Goal: Transaction & Acquisition: Download file/media

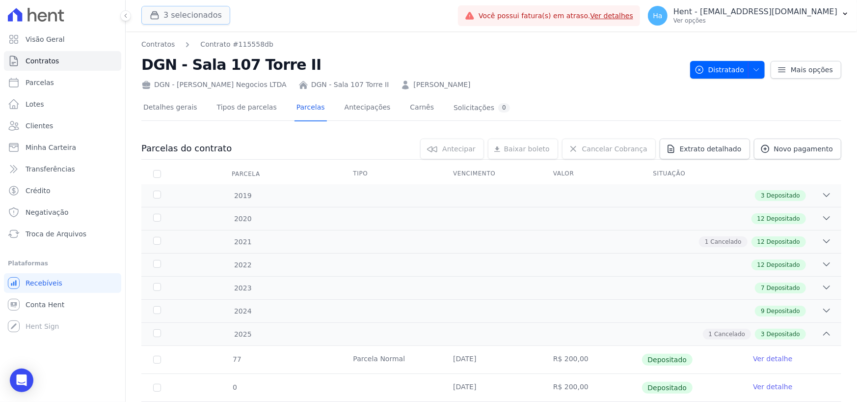
click at [180, 16] on button "3 selecionados" at bounding box center [185, 15] width 89 height 19
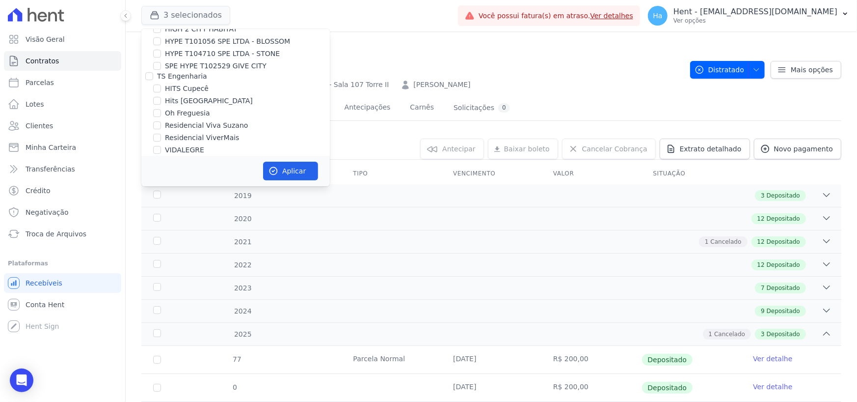
scroll to position [7366, 0]
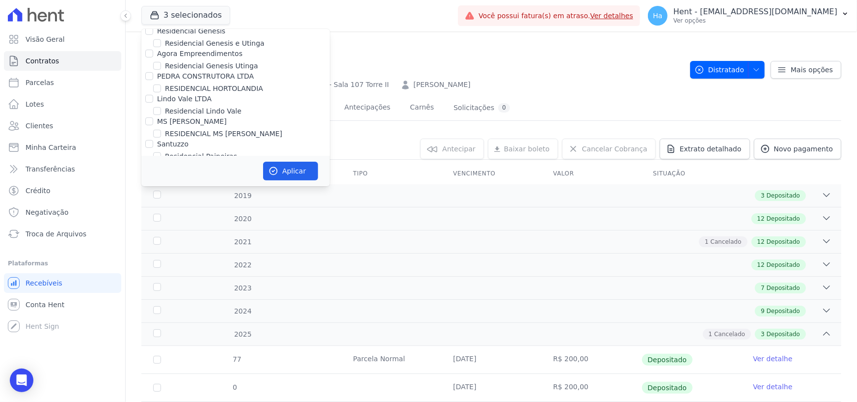
click at [151, 232] on input "FONTOURA CONSTRUCOES E INCORPORACOES LTDA" at bounding box center [149, 236] width 8 height 8
checkbox input "true"
click at [285, 167] on button "Aplicar" at bounding box center [290, 171] width 55 height 19
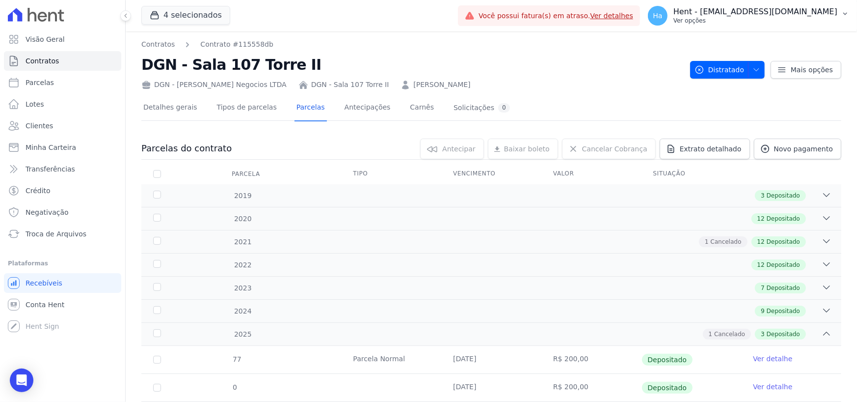
click at [762, 26] on button "Ha Hent - adriane.brito@hent.com.br Ver opções" at bounding box center [748, 15] width 217 height 27
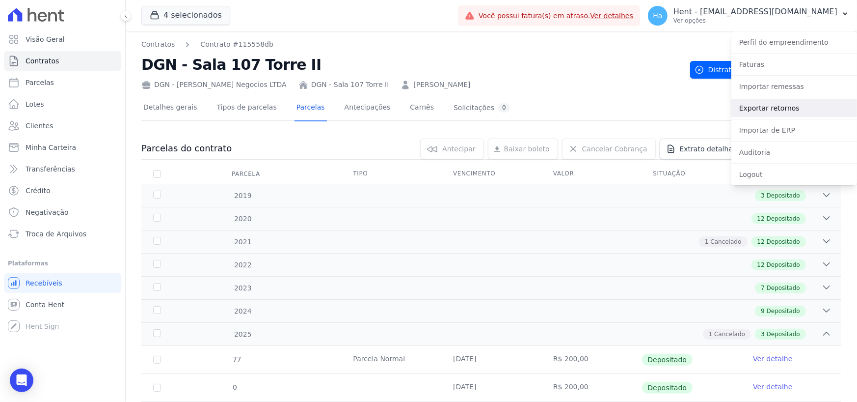
click at [767, 108] on link "Exportar retornos" at bounding box center [795, 108] width 126 height 18
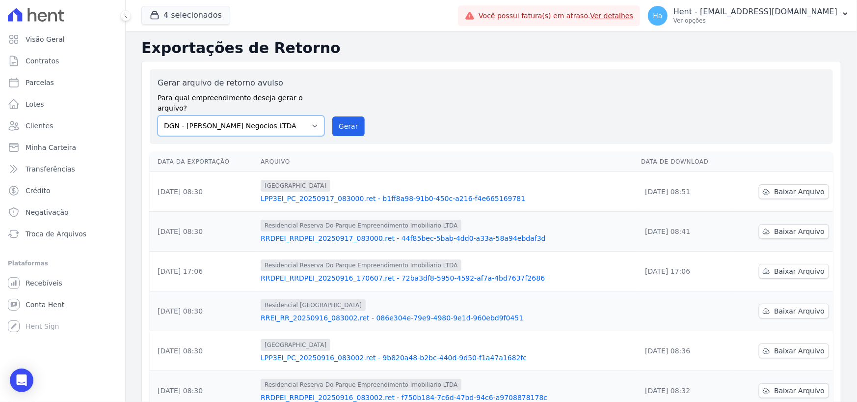
click at [310, 115] on select "Acaiá Residencial ACQUA 8 PELOTAS SPE LTDA ACQUA 8 PELOTAS SPE LTDA II ACQUA LI…" at bounding box center [241, 125] width 167 height 21
drag, startPoint x: 258, startPoint y: 94, endPoint x: 265, endPoint y: 104, distance: 11.3
click at [259, 94] on label "Para qual empreendimento deseja gerar o arquivo?" at bounding box center [241, 101] width 167 height 25
click at [269, 115] on select "Acaiá Residencial ACQUA 8 PELOTAS SPE LTDA ACQUA 8 PELOTAS SPE LTDA II ACQUA LI…" at bounding box center [241, 125] width 167 height 21
click at [302, 115] on select "Acaiá Residencial ACQUA 8 PELOTAS SPE LTDA ACQUA 8 PELOTAS SPE LTDA II ACQUA LI…" at bounding box center [241, 125] width 167 height 21
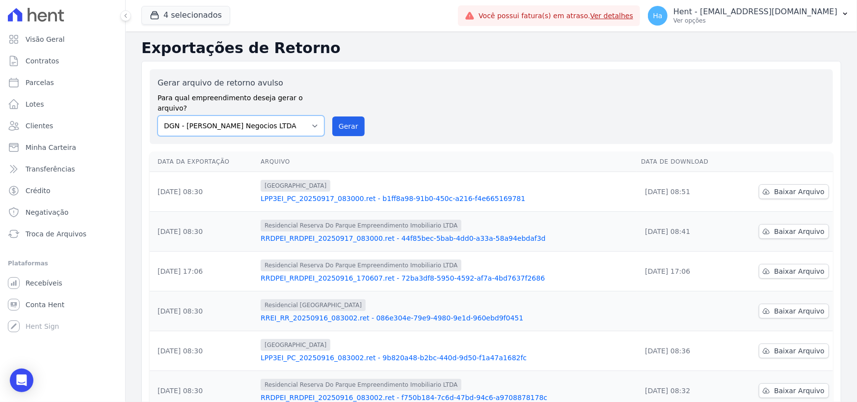
select select "c2d62ba0-d0d7-42c9-a272-3bcee5fc714c"
click at [158, 115] on select "Acaiá Residencial ACQUA 8 PELOTAS SPE LTDA ACQUA 8 PELOTAS SPE LTDA II ACQUA LI…" at bounding box center [241, 125] width 167 height 21
click at [350, 116] on button "Gerar" at bounding box center [348, 126] width 32 height 20
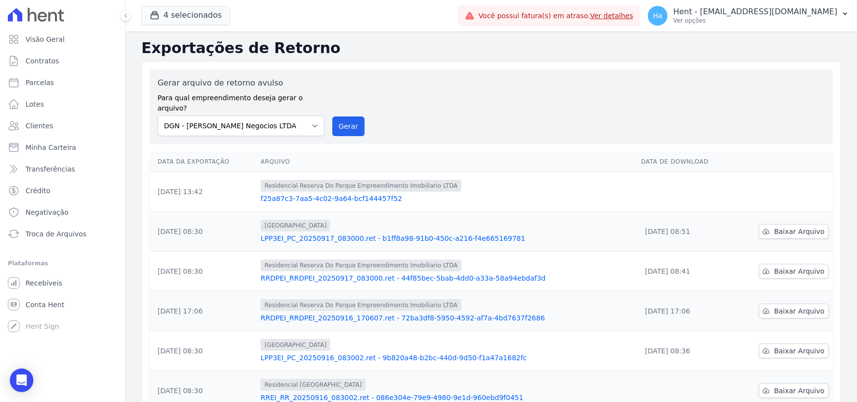
click at [333, 193] on link "f25a87c3-7aa5-4c02-9a64-bcf144457f52" at bounding box center [447, 198] width 373 height 10
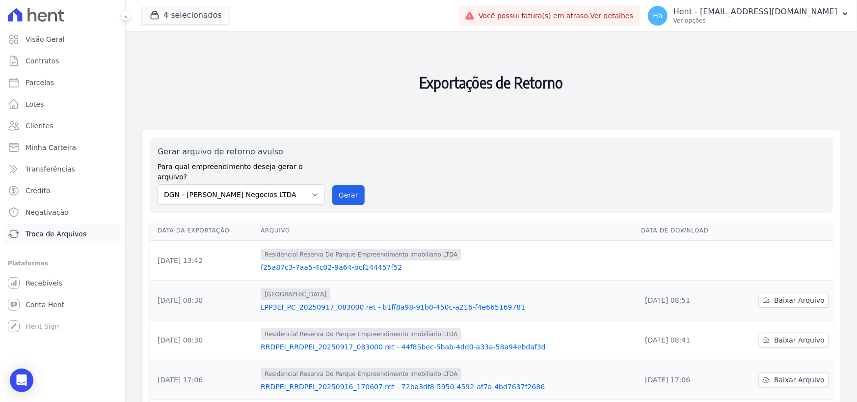
click at [57, 235] on span "Troca de Arquivos" at bounding box center [56, 234] width 61 height 10
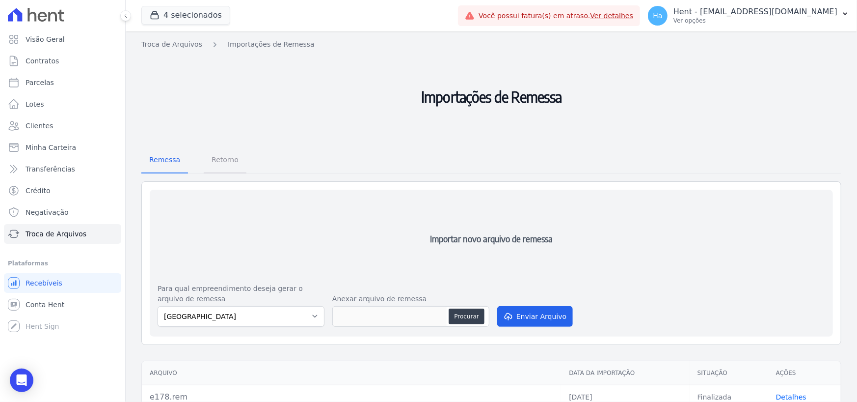
click at [227, 161] on span "Retorno" at bounding box center [225, 160] width 39 height 20
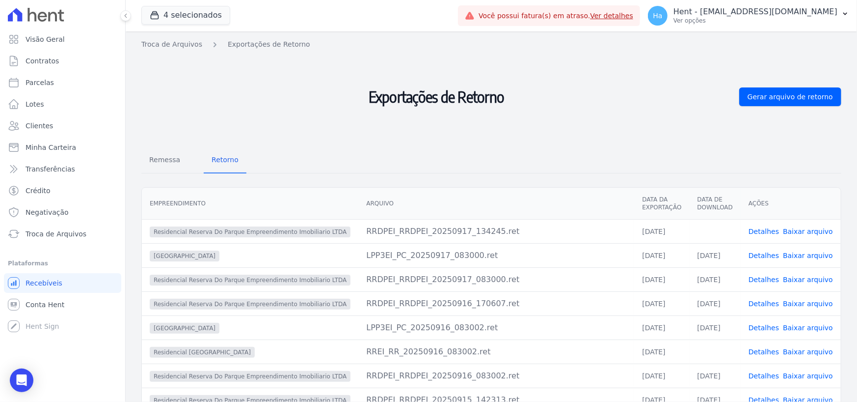
click at [767, 232] on link "Detalhes" at bounding box center [764, 231] width 30 height 8
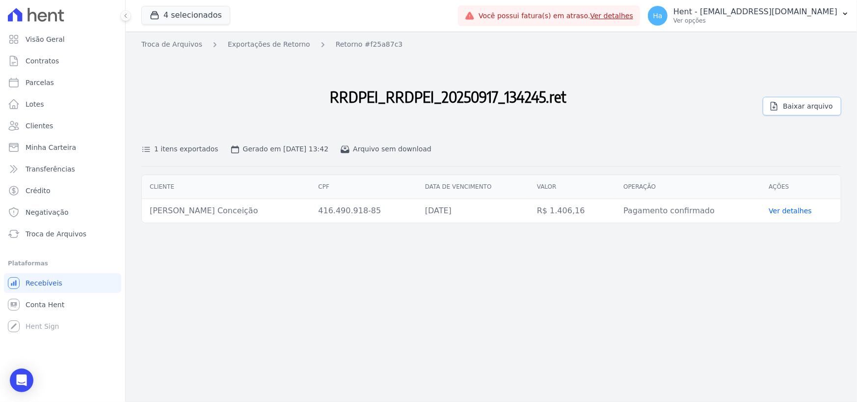
click at [810, 103] on span "Baixar arquivo" at bounding box center [808, 106] width 50 height 10
click at [204, 9] on button "4 selecionados" at bounding box center [185, 15] width 89 height 19
click at [183, 18] on button "4 selecionados" at bounding box center [185, 15] width 89 height 19
click at [207, 14] on button "4 selecionados" at bounding box center [185, 15] width 89 height 19
click at [210, 103] on h2 "RRDPEI_RRDPEI_20250917_134245.ret" at bounding box center [448, 97] width 614 height 86
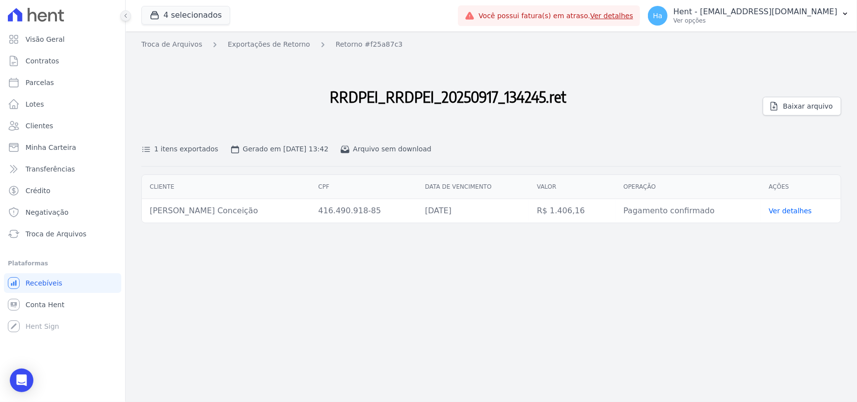
click at [125, 14] on icon at bounding box center [126, 16] width 6 height 6
click at [60, 44] on link "Visão Geral" at bounding box center [62, 39] width 117 height 20
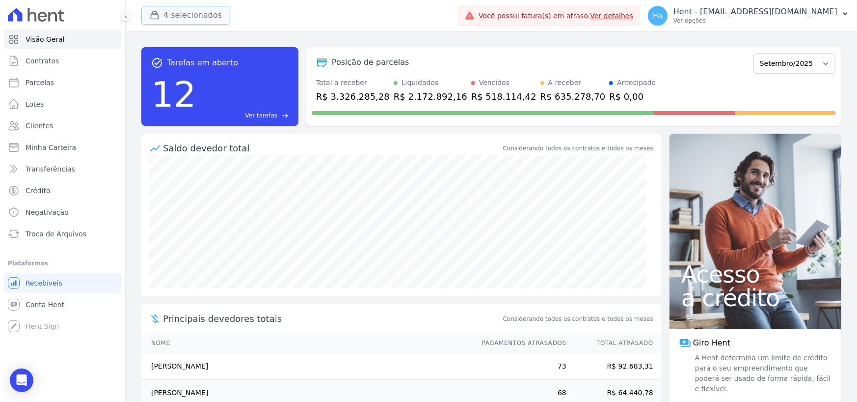
click at [175, 17] on button "4 selecionados" at bounding box center [185, 15] width 89 height 19
drag, startPoint x: 168, startPoint y: 18, endPoint x: 172, endPoint y: 20, distance: 5.1
click at [172, 20] on button "4 selecionados" at bounding box center [185, 15] width 89 height 19
click at [204, 18] on button "4 selecionados" at bounding box center [185, 15] width 89 height 19
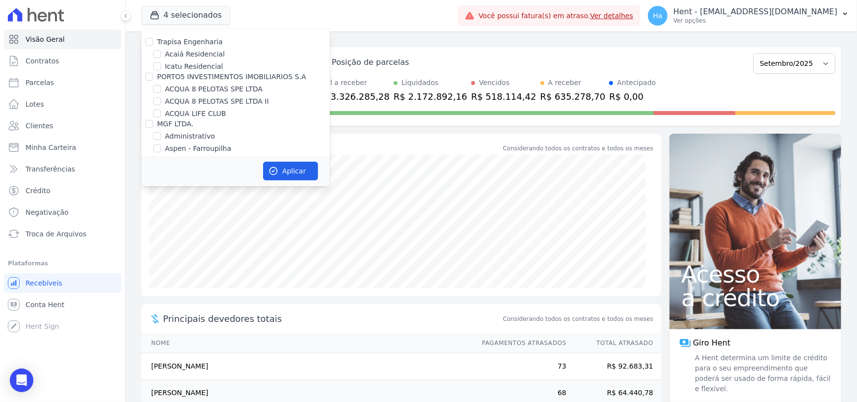
scroll to position [3701, 0]
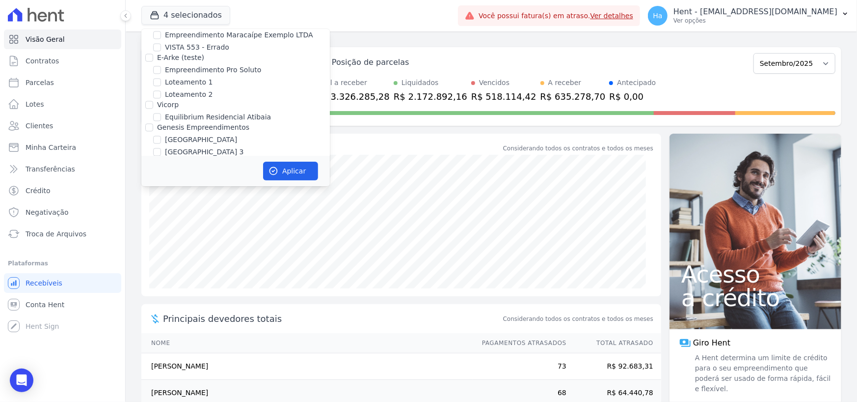
click at [161, 160] on input "[PERSON_NAME]" at bounding box center [157, 164] width 8 height 8
checkbox input "true"
click at [295, 168] on button "Aplicar" at bounding box center [290, 171] width 55 height 19
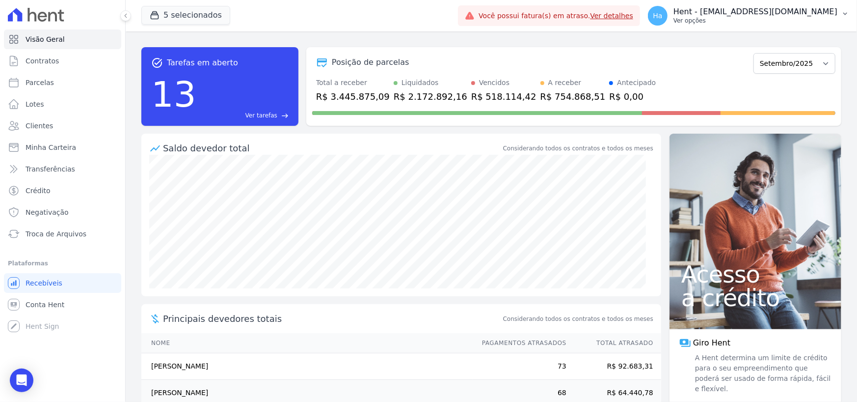
click at [795, 22] on p "Ver opções" at bounding box center [756, 21] width 164 height 8
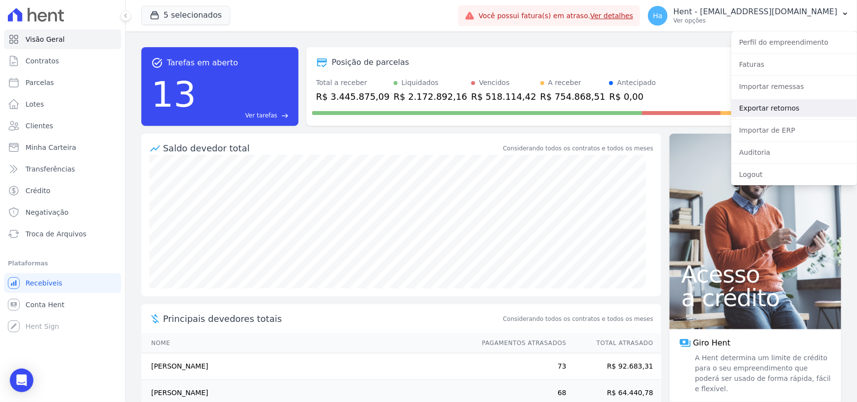
click at [775, 104] on link "Exportar retornos" at bounding box center [795, 108] width 126 height 18
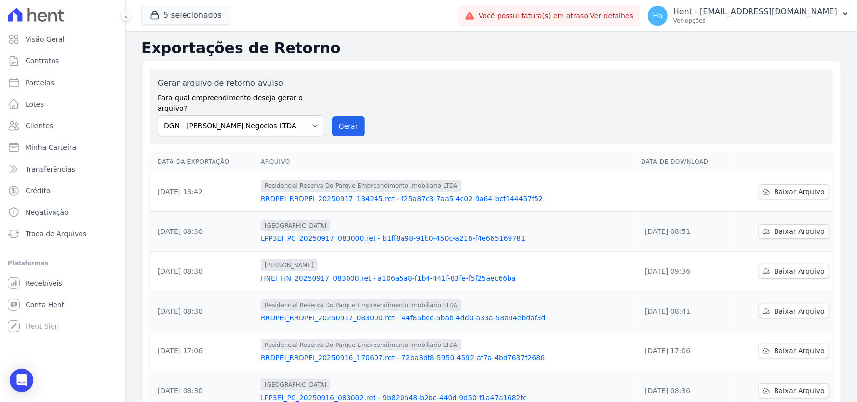
click at [358, 273] on link "HNEI_HN_20250917_083000.ret - a106a5a8-f1b4-441f-83fe-f5f25aec66ba" at bounding box center [447, 278] width 373 height 10
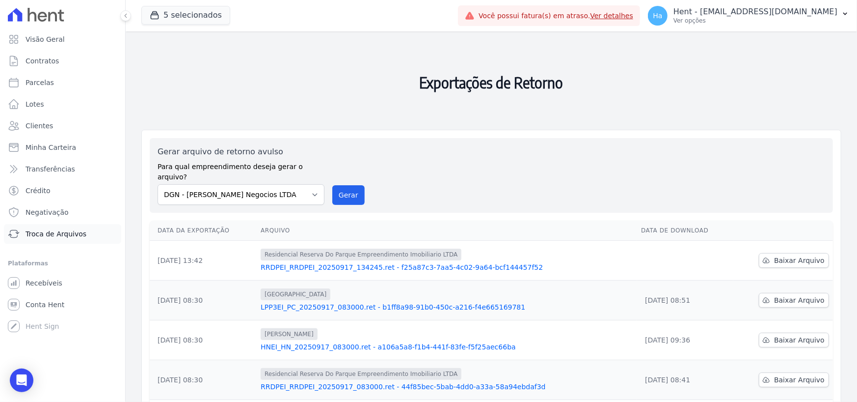
click at [62, 232] on span "Troca de Arquivos" at bounding box center [56, 234] width 61 height 10
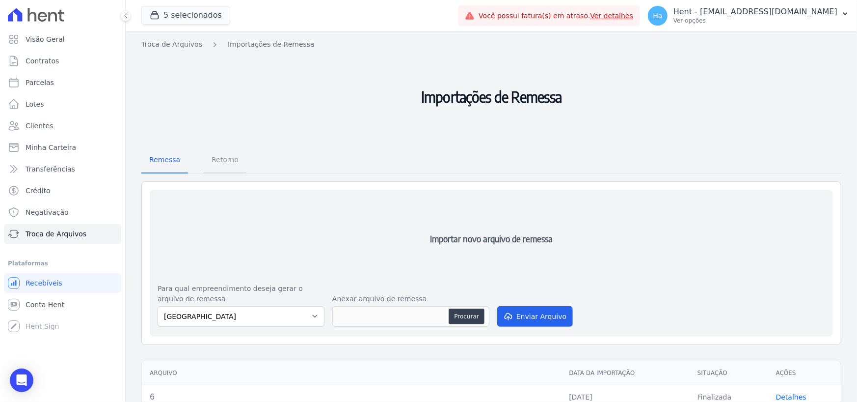
click at [217, 162] on span "Retorno" at bounding box center [225, 160] width 39 height 20
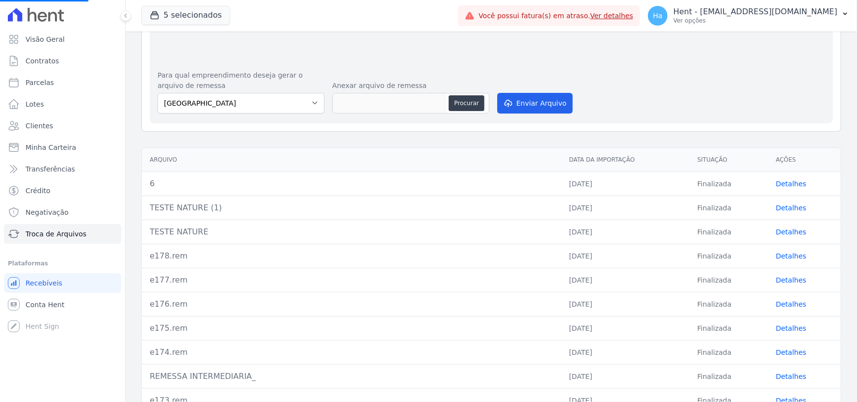
scroll to position [246, 0]
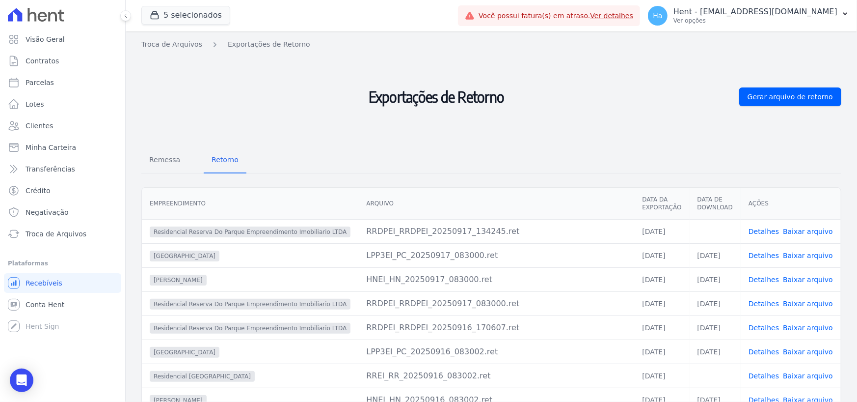
click at [758, 277] on link "Detalhes" at bounding box center [764, 279] width 30 height 8
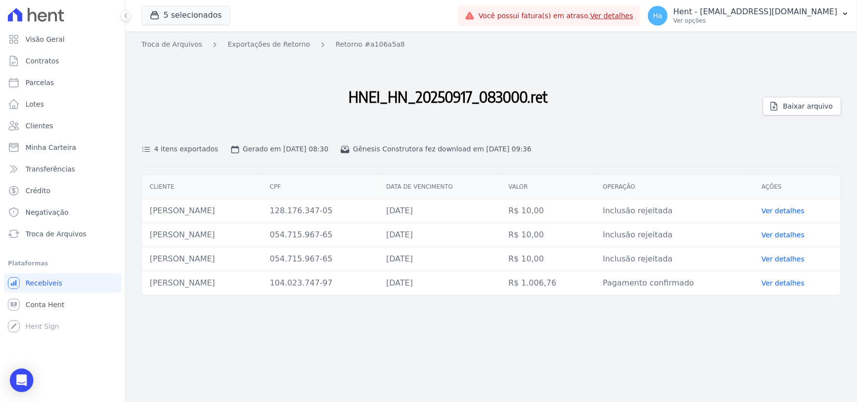
drag, startPoint x: 581, startPoint y: 283, endPoint x: 525, endPoint y: 279, distance: 56.1
click at [525, 279] on tr "Anderson De Araujo Lima 104.023.747-97 20/09/2025 R$ 1.006,76 Pagamento confirm…" at bounding box center [491, 283] width 699 height 24
click at [595, 286] on td "R$ 1.006,76" at bounding box center [548, 283] width 94 height 24
click at [688, 309] on div "Troca de Arquivos Exportações de Retorno Retorno #a106a5a8 HNEI_HN_20250917_083…" at bounding box center [492, 216] width 732 height 370
click at [787, 284] on link "Ver detalhes" at bounding box center [783, 283] width 43 height 8
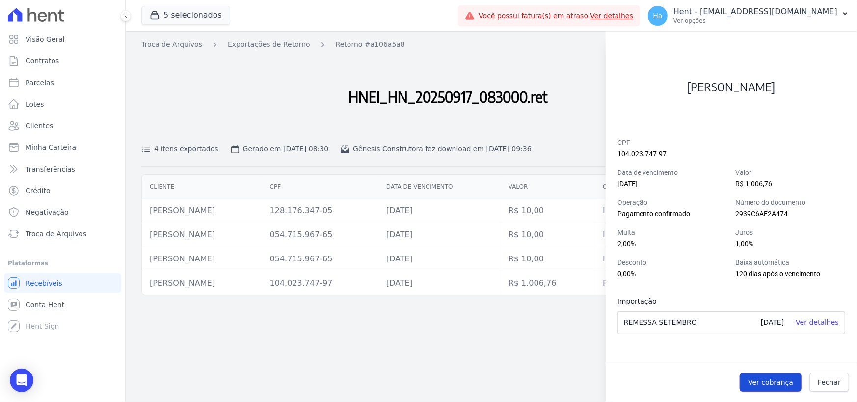
click at [768, 380] on span "Ver cobrança" at bounding box center [770, 382] width 45 height 10
click at [820, 324] on link "Ver detalhes" at bounding box center [817, 322] width 43 height 8
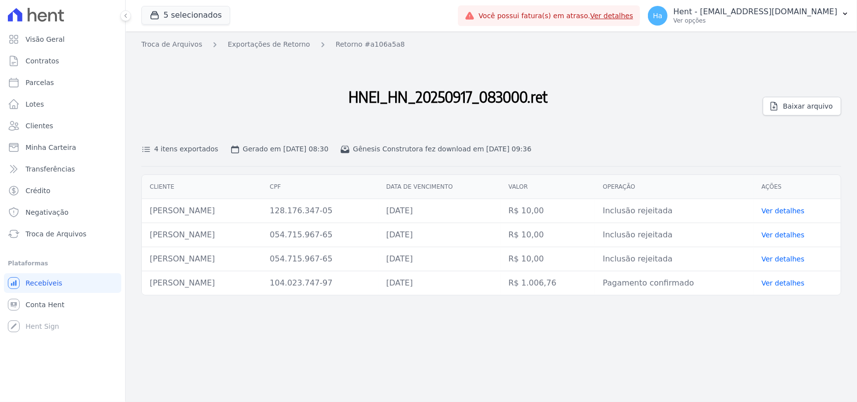
drag, startPoint x: 249, startPoint y: 288, endPoint x: 148, endPoint y: 293, distance: 101.3
click at [148, 293] on td "Anderson De Araujo Lima" at bounding box center [202, 283] width 120 height 24
copy td "Anderson De Araujo Lima"
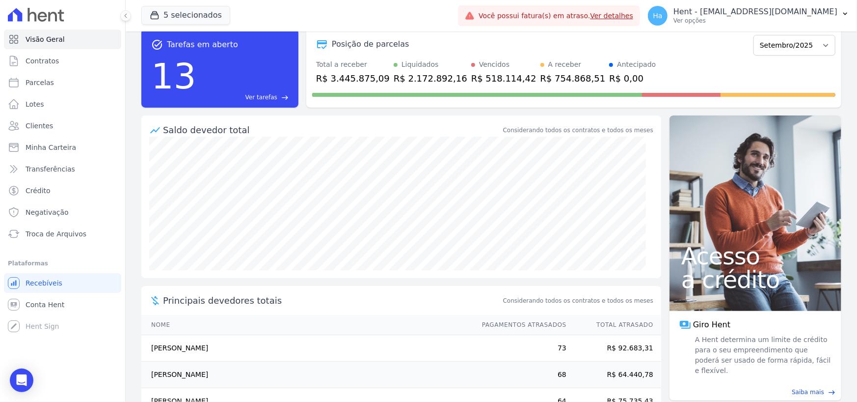
scroll to position [99, 0]
